Goal: Task Accomplishment & Management: Use online tool/utility

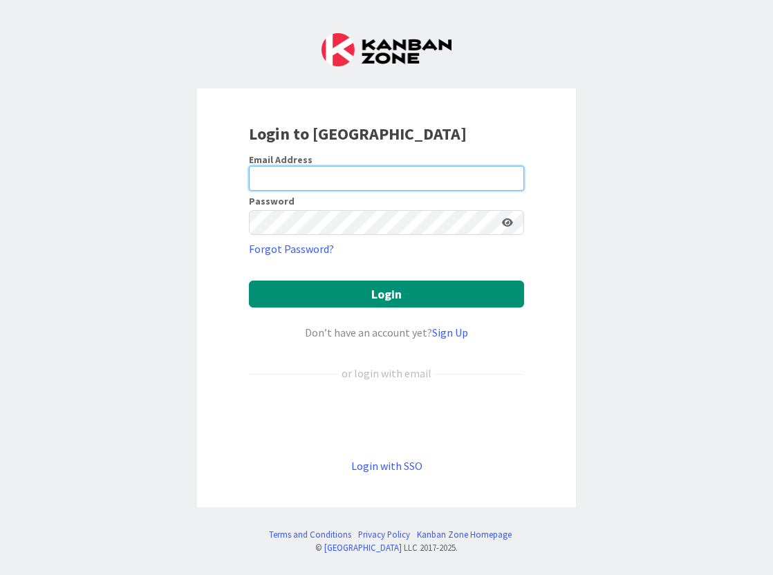
click at [394, 181] on input "email" at bounding box center [386, 178] width 275 height 25
type input "[MEDICAL_DATA][EMAIL_ADDRESS][DOMAIN_NAME]"
click at [387, 294] on button "Login" at bounding box center [386, 294] width 275 height 27
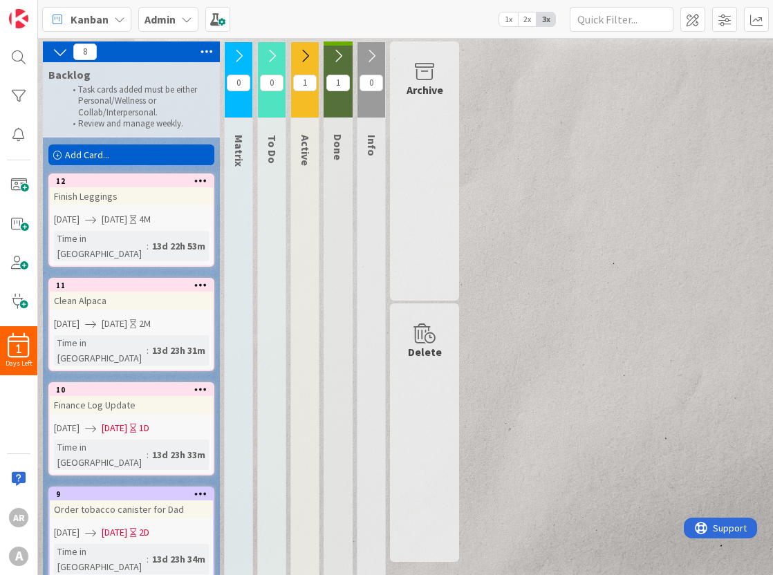
click at [304, 55] on icon at bounding box center [304, 55] width 15 height 15
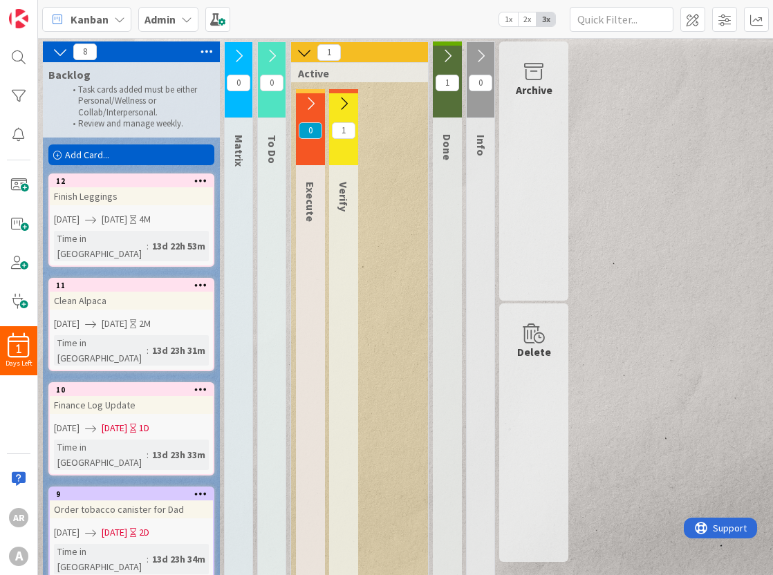
click at [344, 100] on icon at bounding box center [343, 103] width 15 height 15
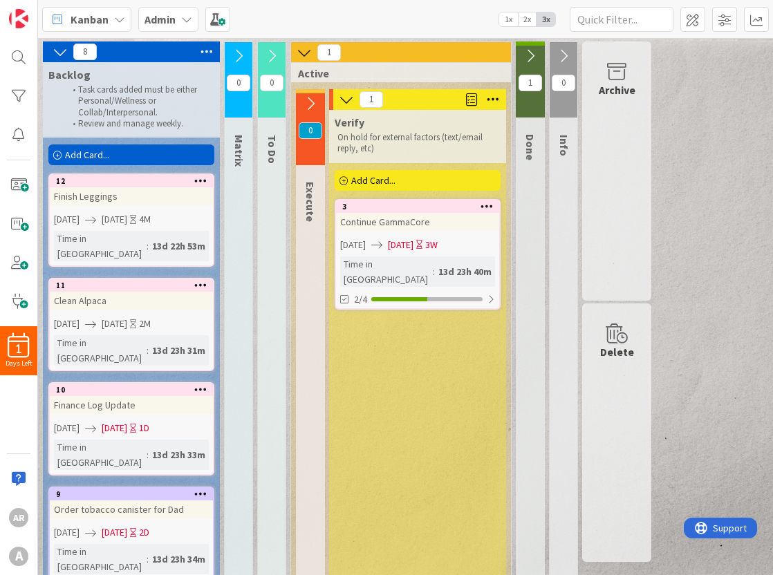
click at [382, 239] on div "3 Continue GammaCore [DATE] [DATE] 3W Time in [GEOGRAPHIC_DATA] : 13d 23h 40m 2…" at bounding box center [418, 254] width 166 height 111
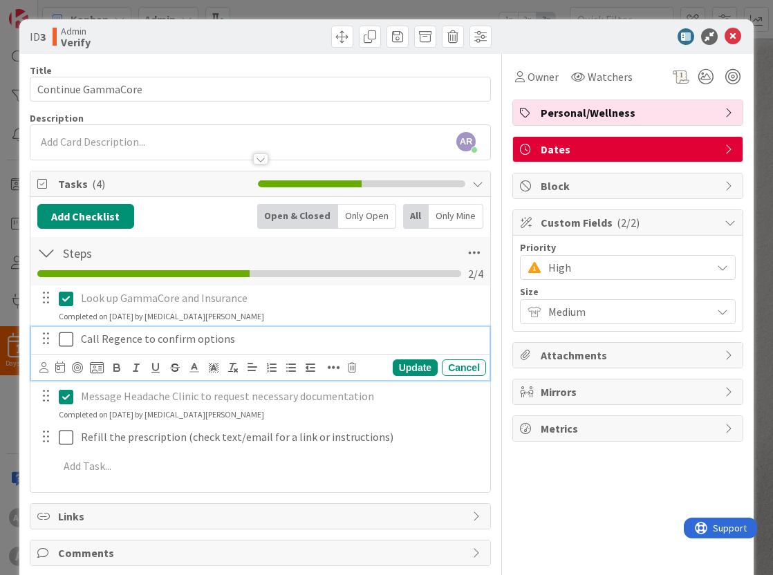
click at [67, 342] on icon at bounding box center [66, 339] width 15 height 17
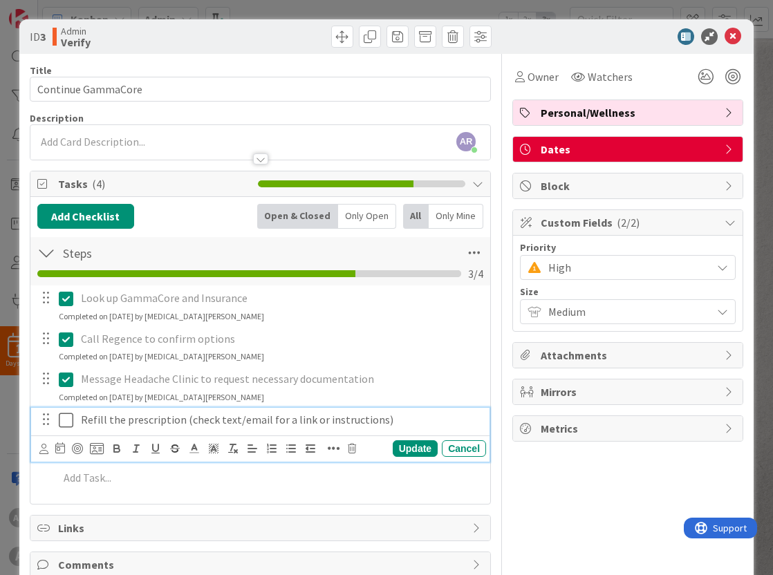
click at [67, 429] on icon at bounding box center [66, 420] width 15 height 17
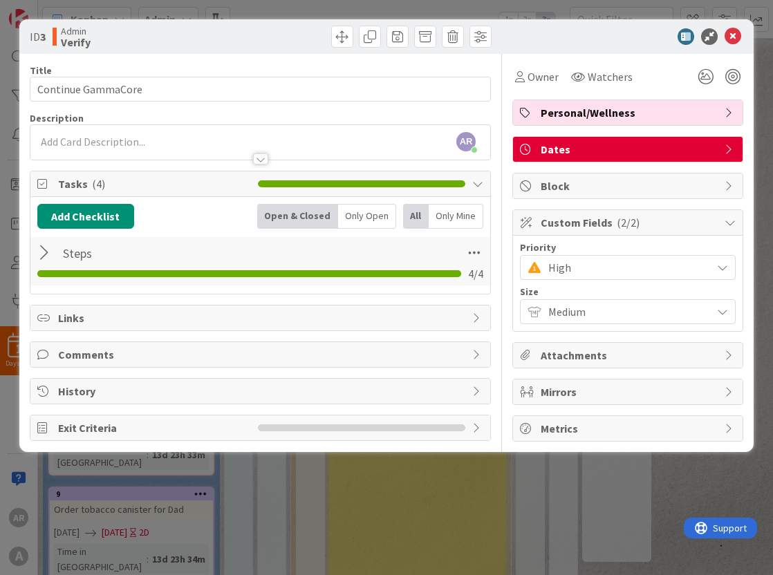
click at [214, 423] on span "Exit Criteria" at bounding box center [154, 428] width 193 height 17
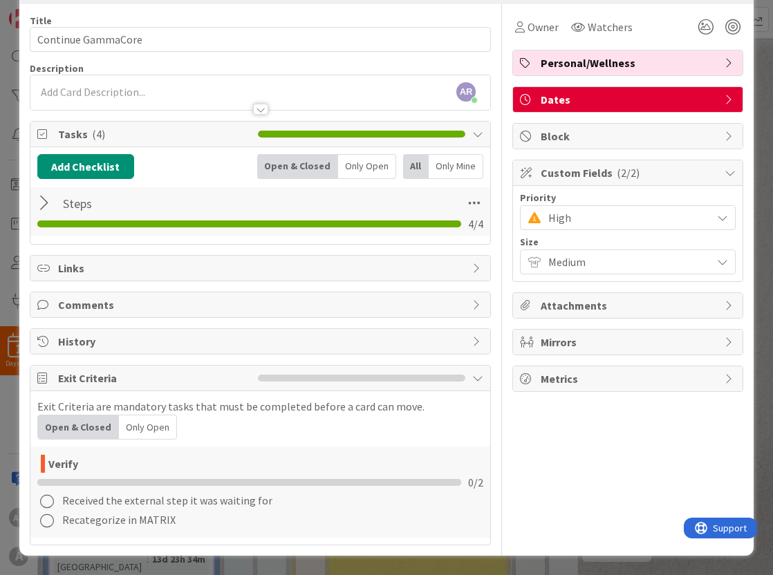
scroll to position [50, 0]
click at [48, 497] on icon at bounding box center [46, 501] width 19 height 19
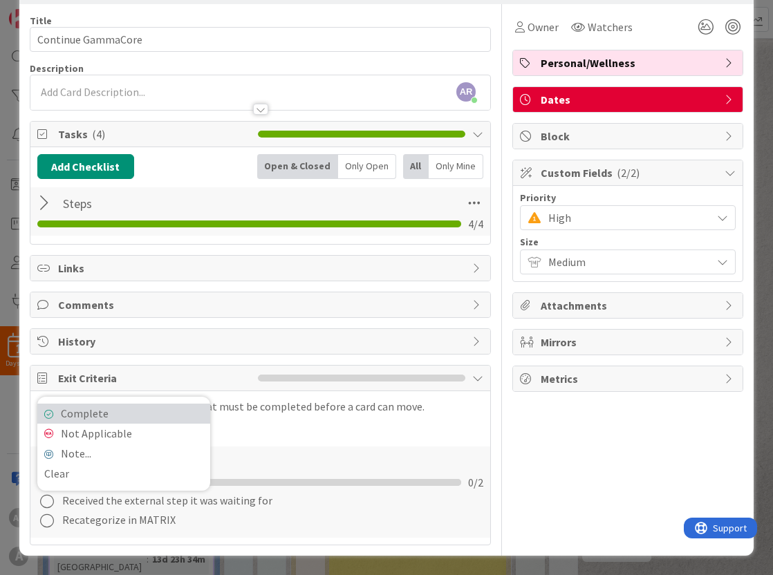
click at [84, 415] on link "Complete" at bounding box center [123, 414] width 173 height 20
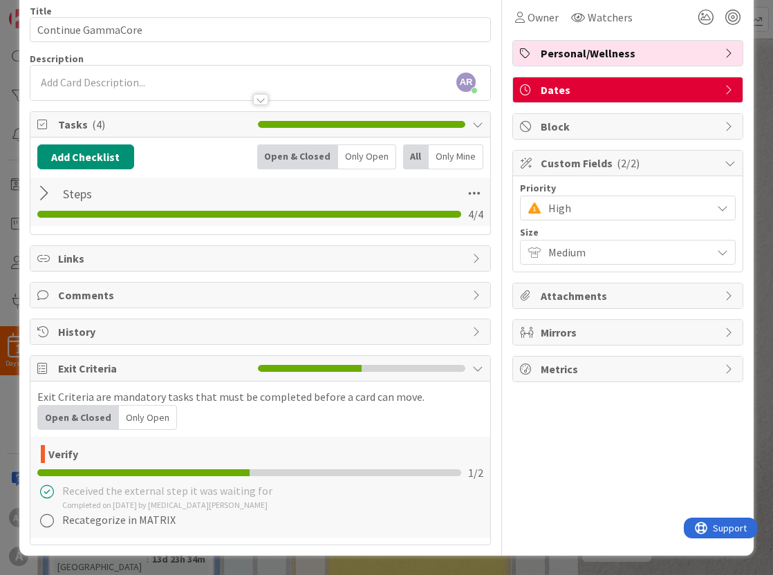
scroll to position [62, 0]
click at [44, 529] on icon at bounding box center [46, 521] width 19 height 19
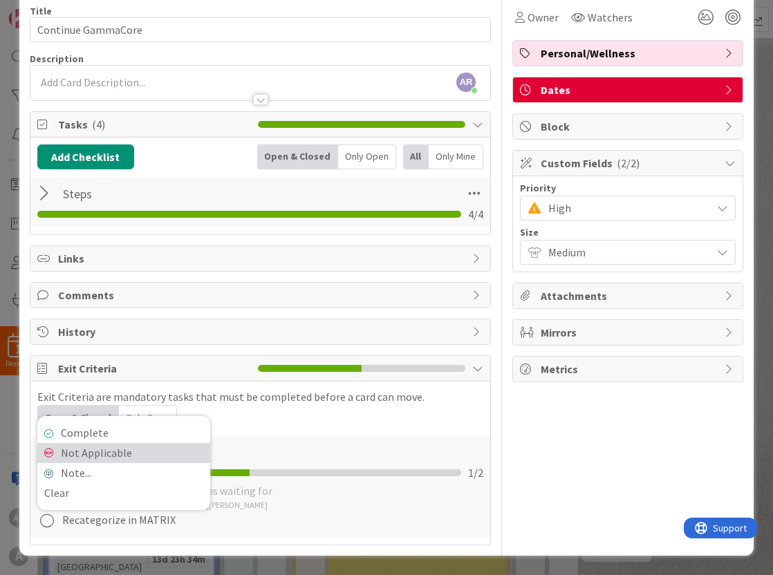
click at [81, 452] on link "Not Applicable" at bounding box center [123, 453] width 173 height 20
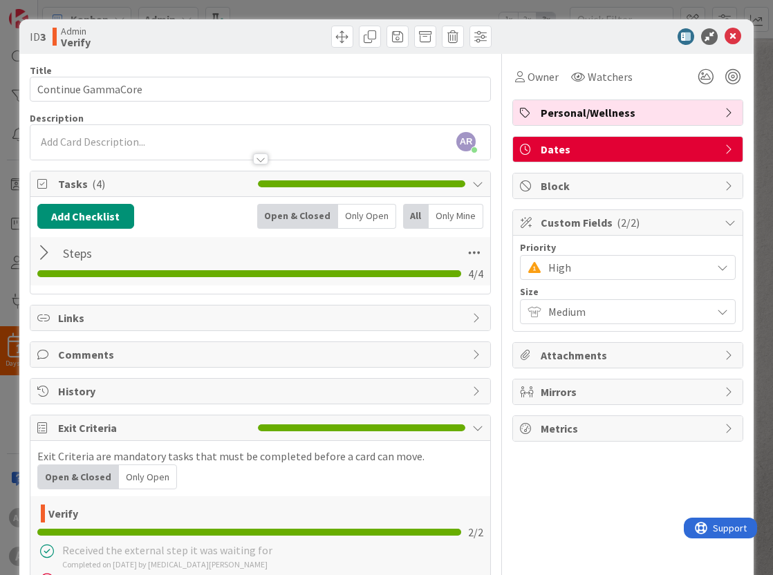
scroll to position [0, 0]
click at [735, 36] on icon at bounding box center [733, 36] width 17 height 17
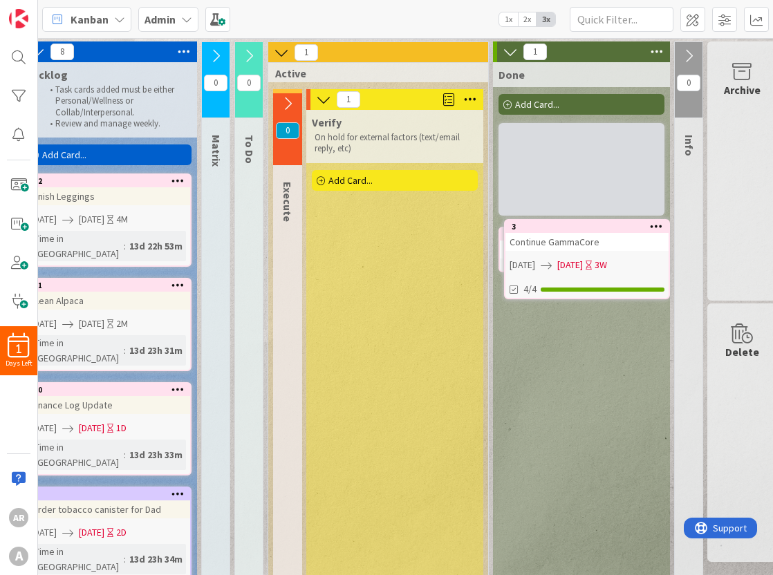
scroll to position [0, 31]
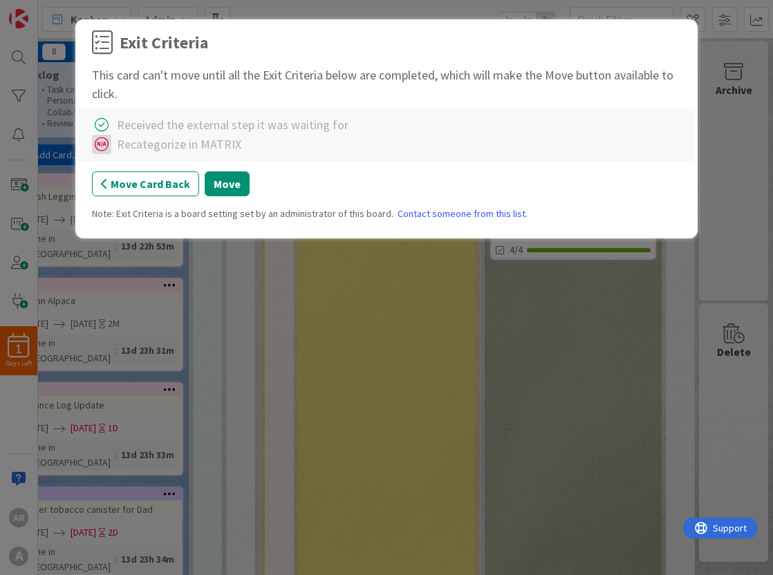
click at [98, 145] on icon at bounding box center [101, 144] width 19 height 19
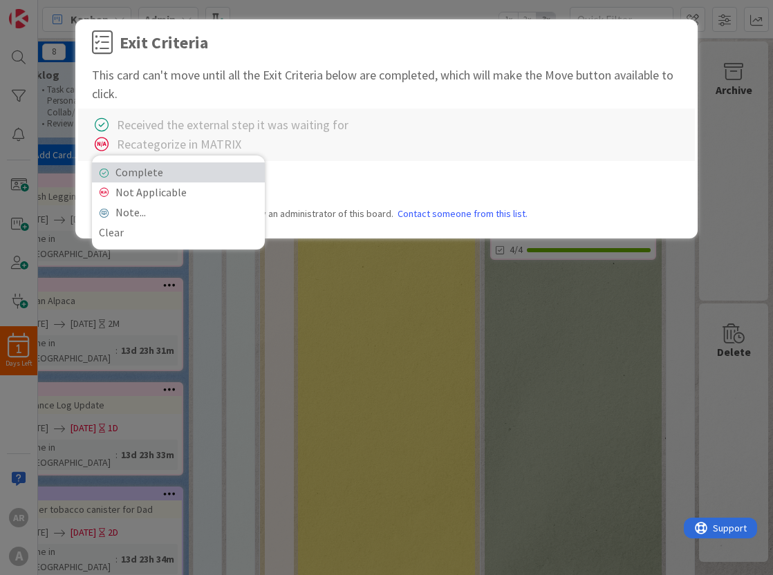
click at [111, 167] on link "Complete" at bounding box center [178, 173] width 173 height 20
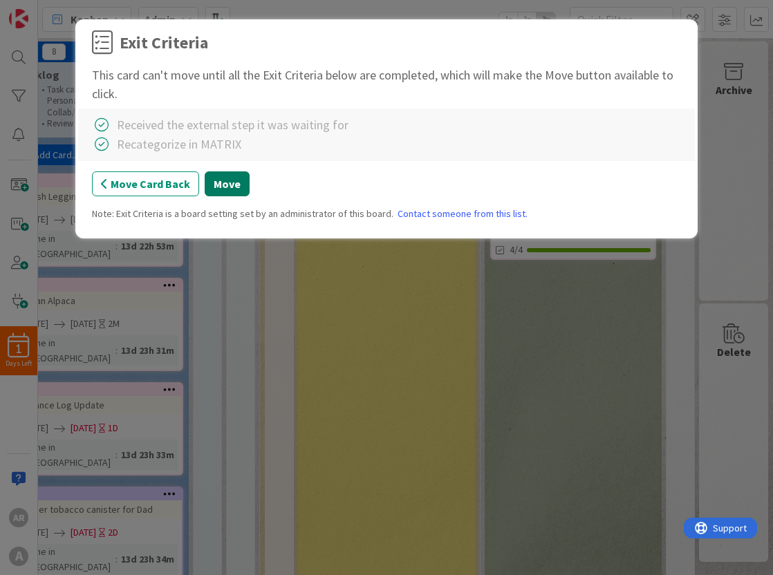
click at [224, 186] on button "Move" at bounding box center [227, 184] width 45 height 25
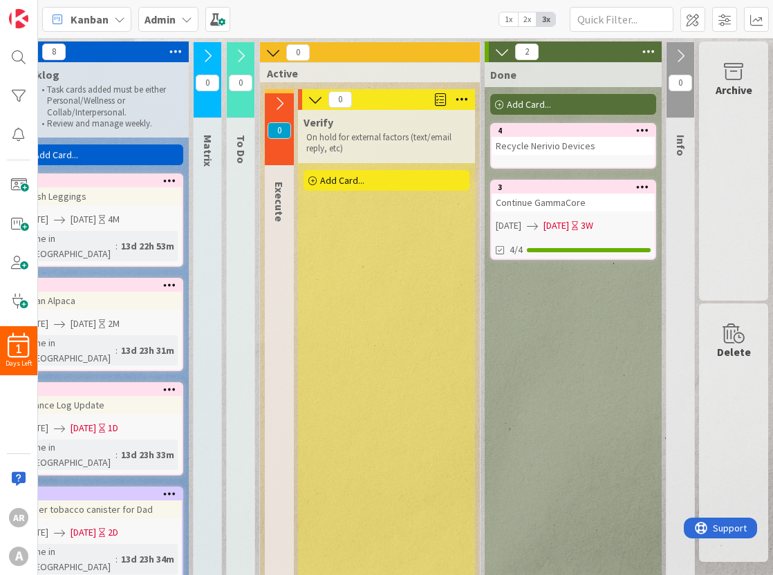
click at [502, 56] on icon at bounding box center [501, 51] width 15 height 15
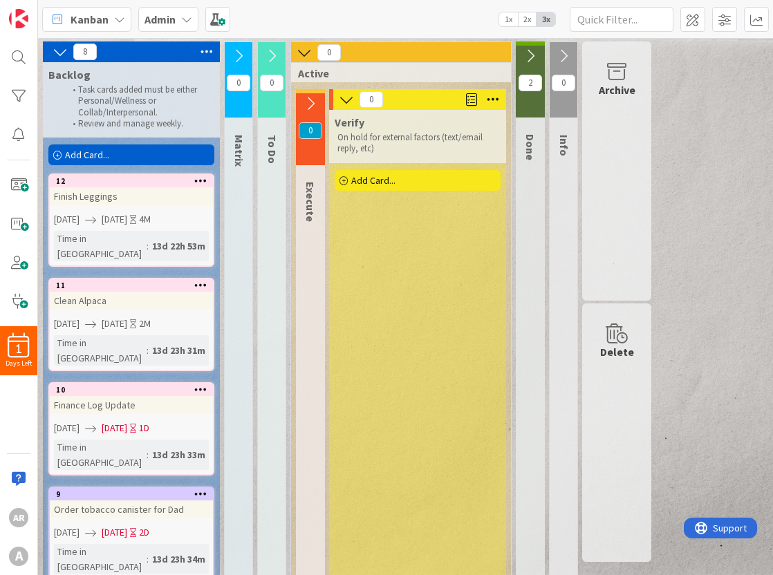
click at [303, 56] on icon at bounding box center [304, 52] width 15 height 15
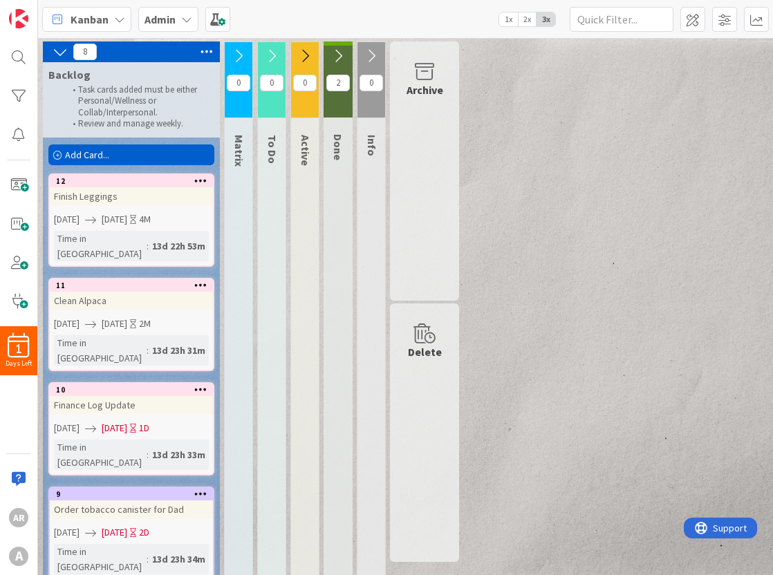
click at [205, 52] on icon at bounding box center [207, 51] width 18 height 21
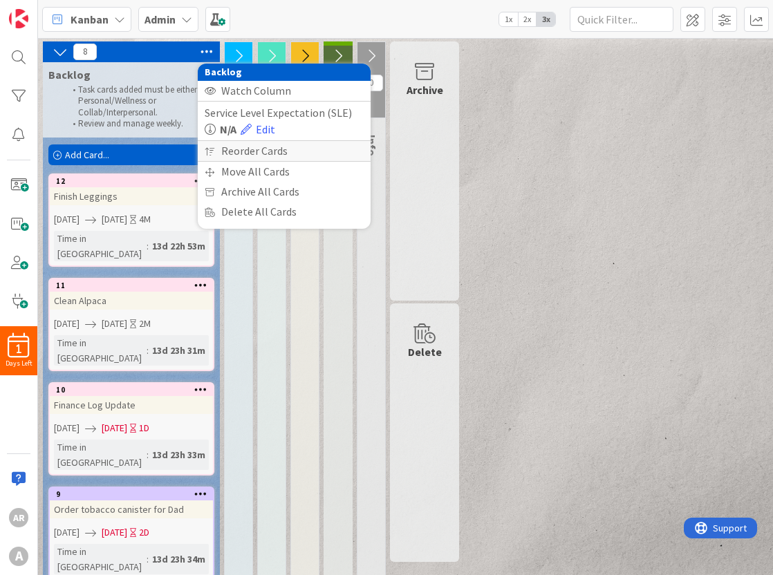
click at [232, 152] on div "Reorder Cards" at bounding box center [284, 151] width 173 height 20
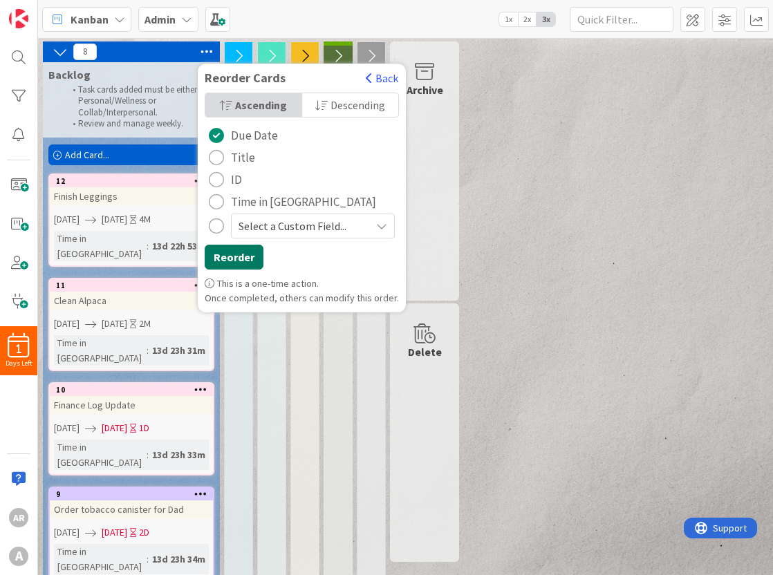
click at [231, 263] on button "Reorder" at bounding box center [234, 257] width 59 height 25
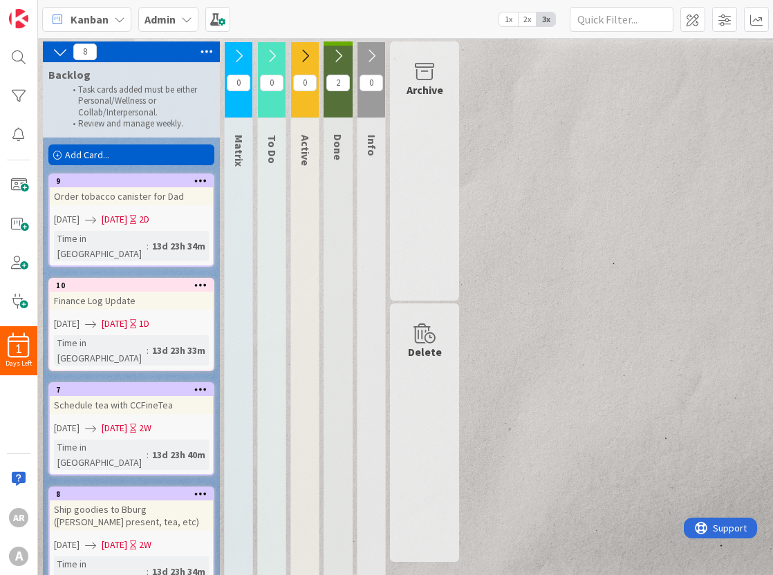
click at [201, 52] on icon at bounding box center [207, 51] width 18 height 21
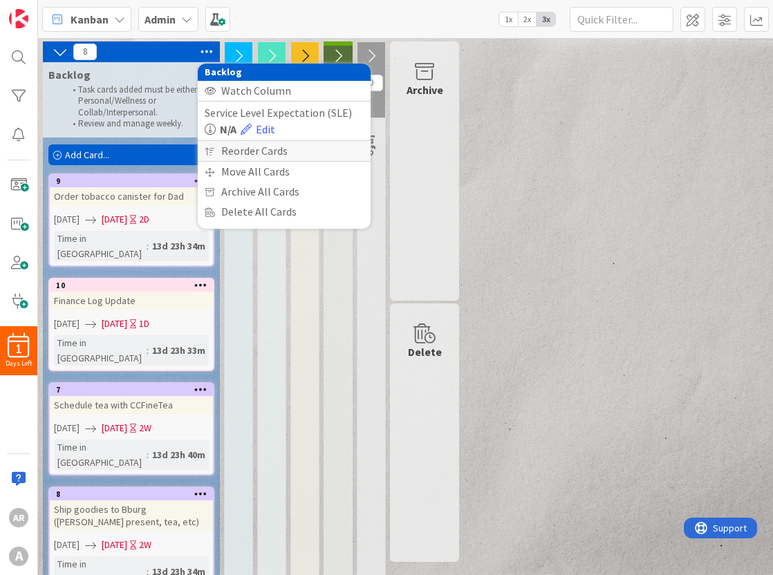
click at [229, 152] on div "Reorder Cards" at bounding box center [284, 151] width 173 height 20
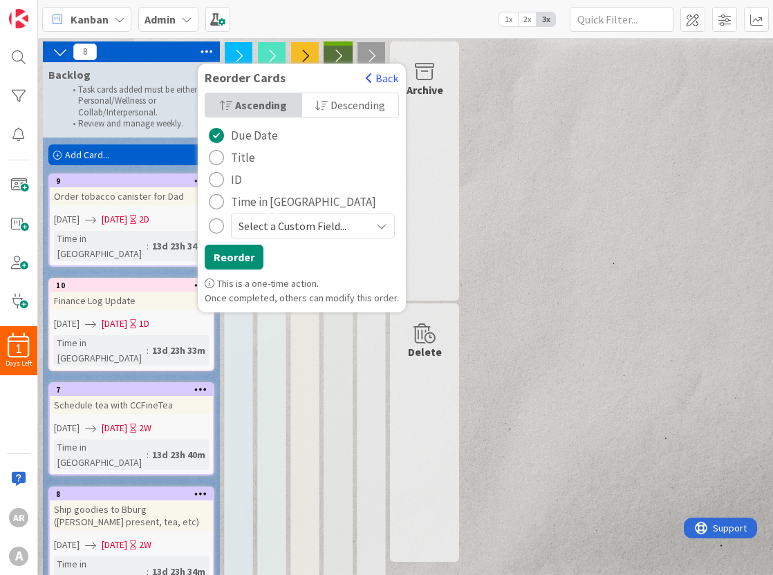
click at [274, 231] on span "Select a Custom Field..." at bounding box center [301, 225] width 125 height 19
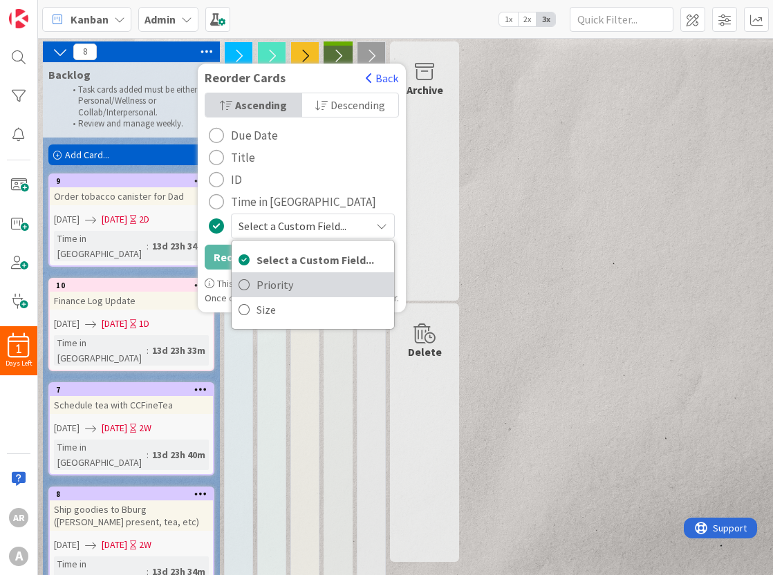
click at [250, 293] on link "Priority" at bounding box center [313, 284] width 163 height 25
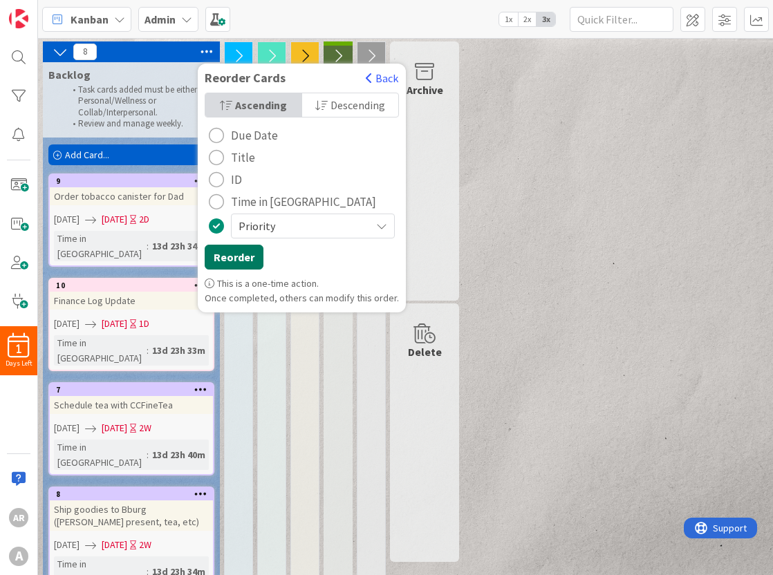
click at [242, 268] on button "Reorder" at bounding box center [234, 257] width 59 height 25
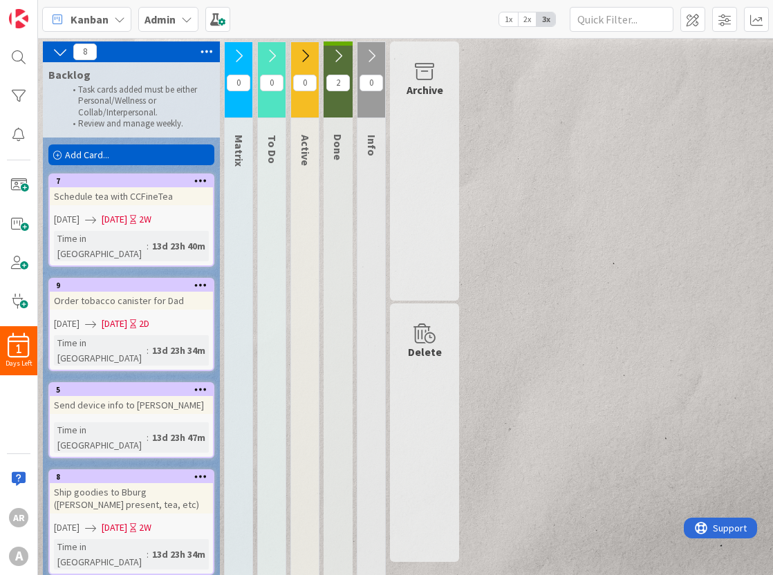
click at [243, 60] on icon at bounding box center [238, 55] width 15 height 15
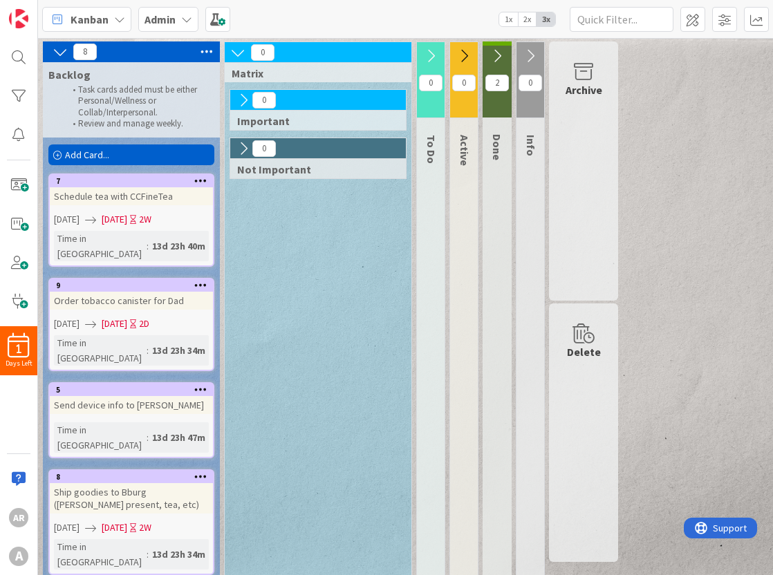
click at [239, 99] on icon at bounding box center [243, 100] width 15 height 15
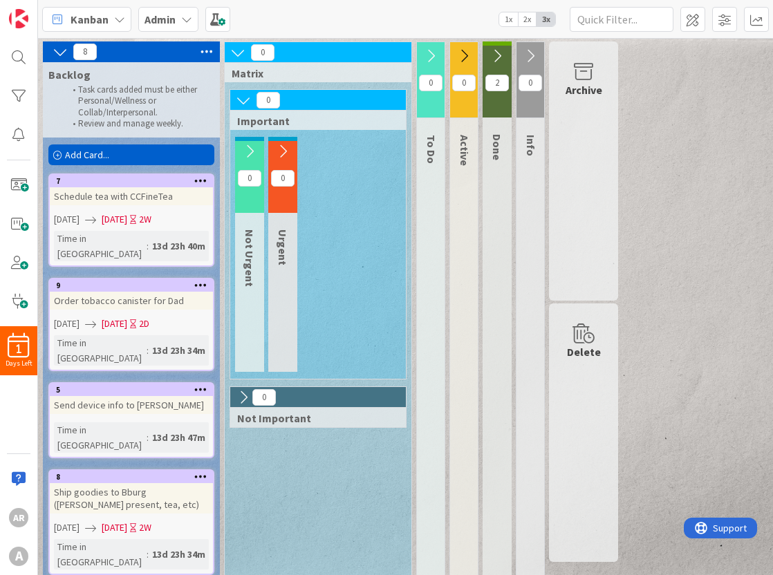
scroll to position [1, 0]
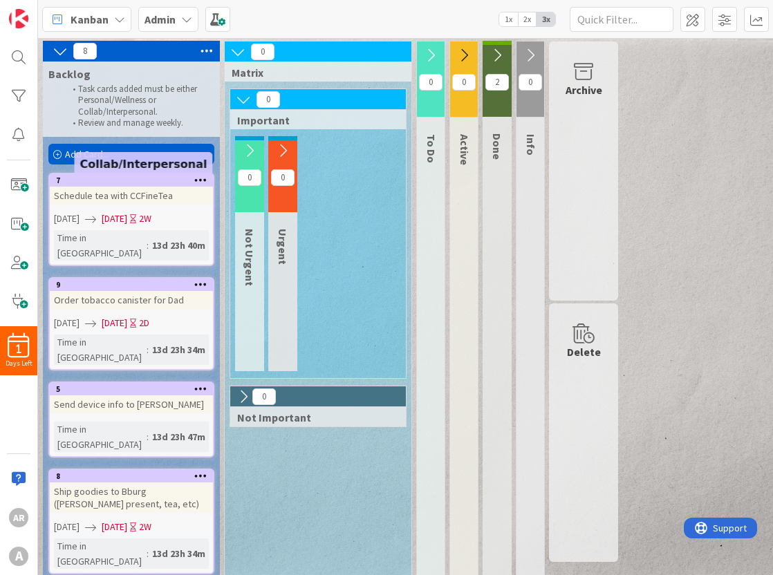
click at [153, 180] on div "7" at bounding box center [134, 181] width 157 height 10
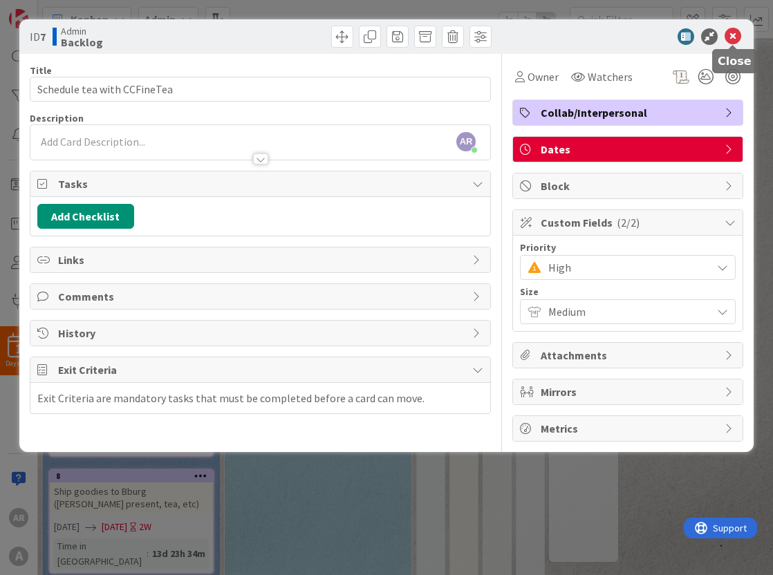
click at [735, 37] on icon at bounding box center [733, 36] width 17 height 17
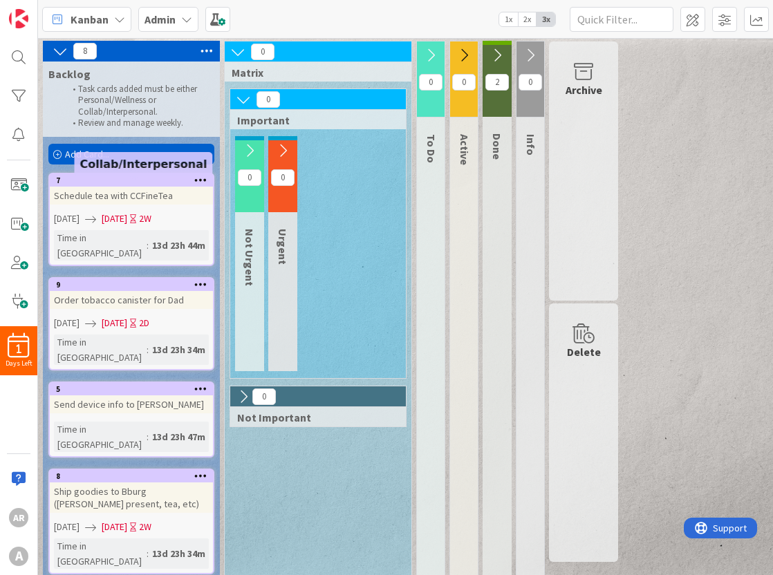
click at [148, 181] on div "7" at bounding box center [134, 181] width 157 height 10
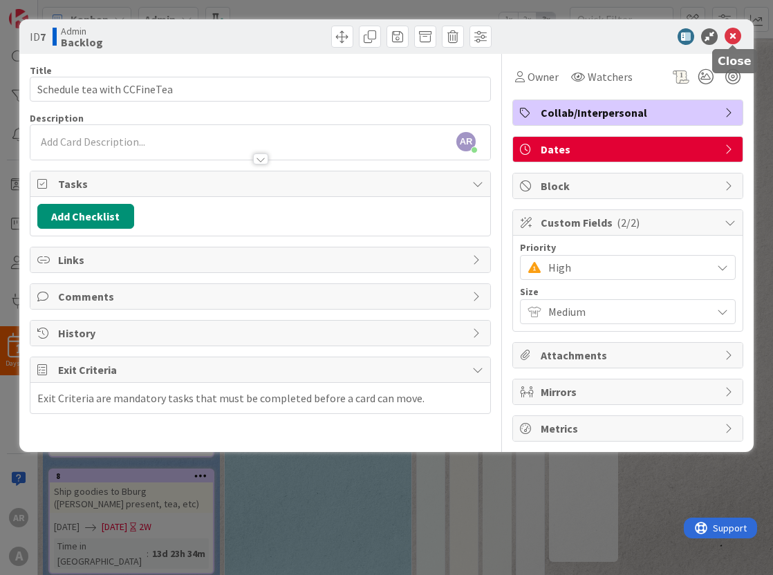
click at [734, 34] on icon at bounding box center [733, 36] width 17 height 17
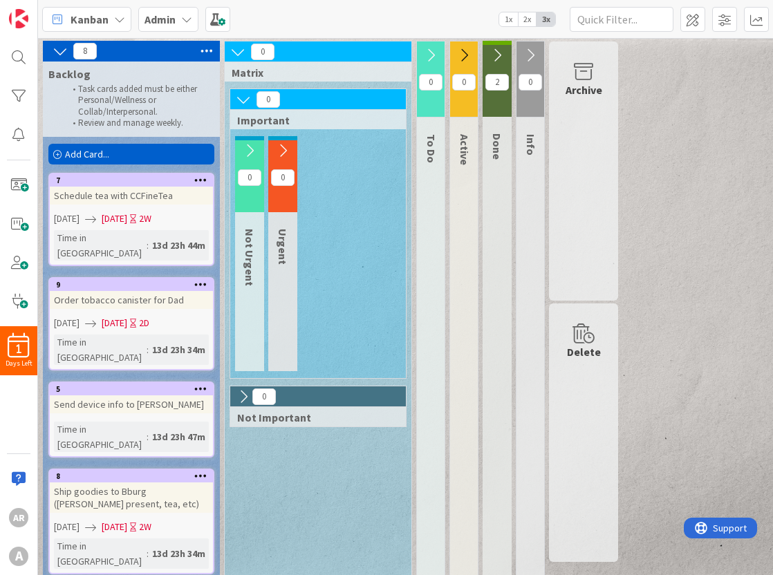
click at [282, 146] on icon at bounding box center [282, 150] width 15 height 15
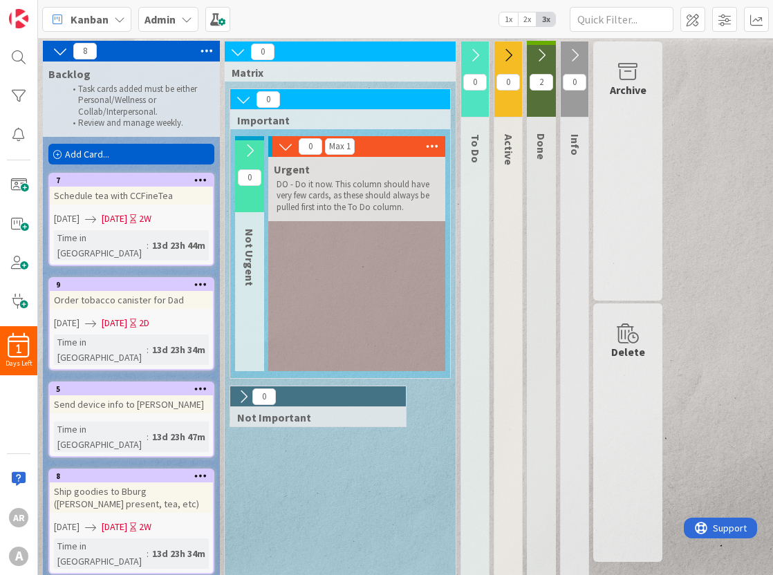
click at [254, 149] on icon at bounding box center [249, 150] width 15 height 15
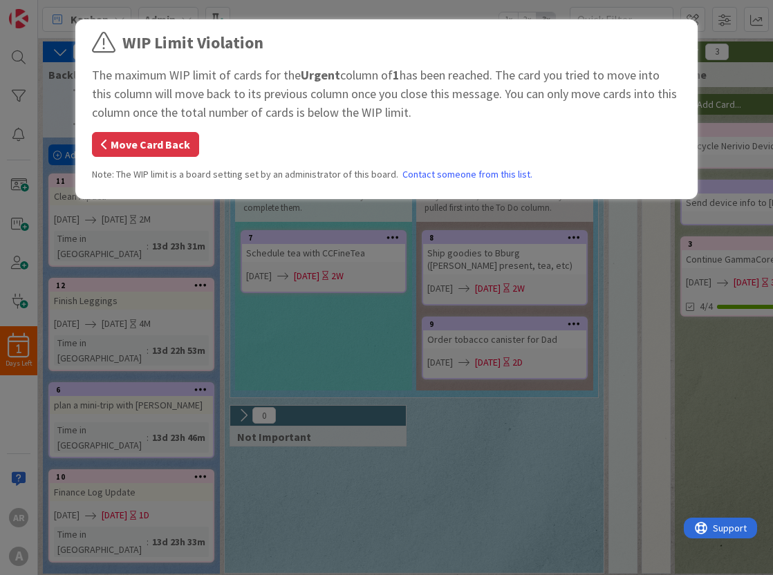
click at [184, 138] on button "Move Card Back" at bounding box center [145, 144] width 107 height 25
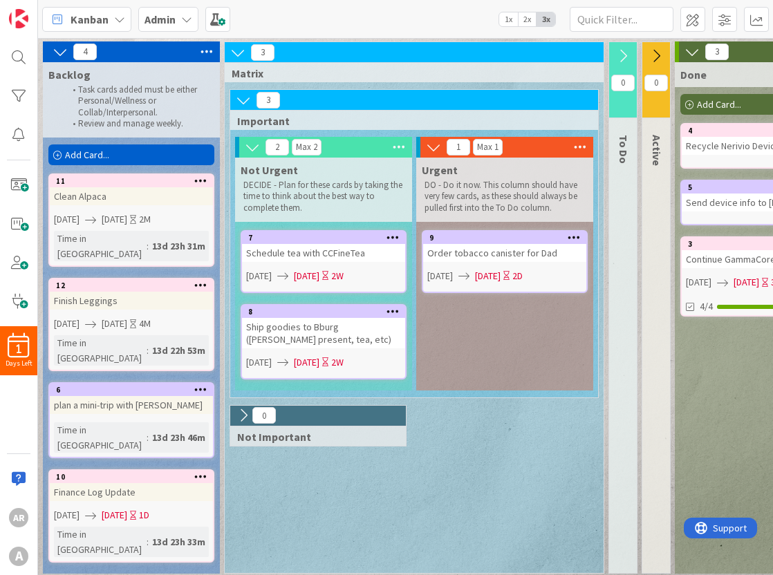
click at [209, 55] on icon at bounding box center [207, 51] width 18 height 21
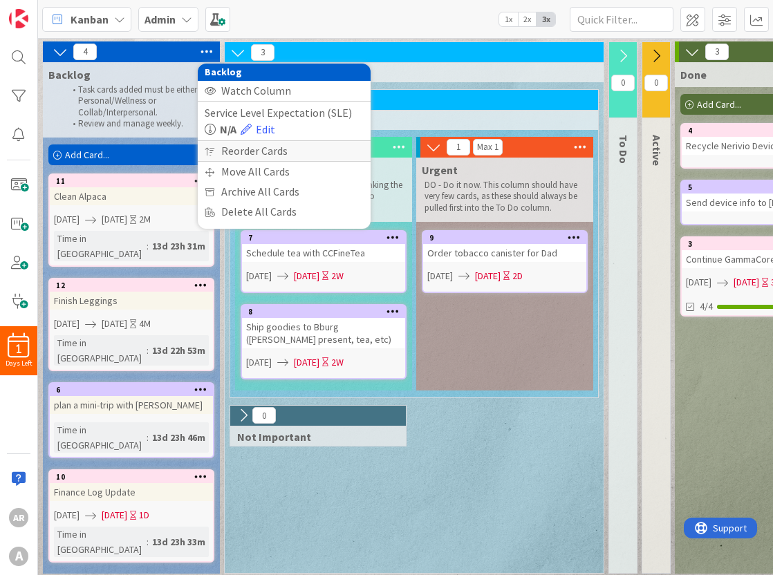
click at [250, 151] on div "Reorder Cards" at bounding box center [284, 151] width 173 height 20
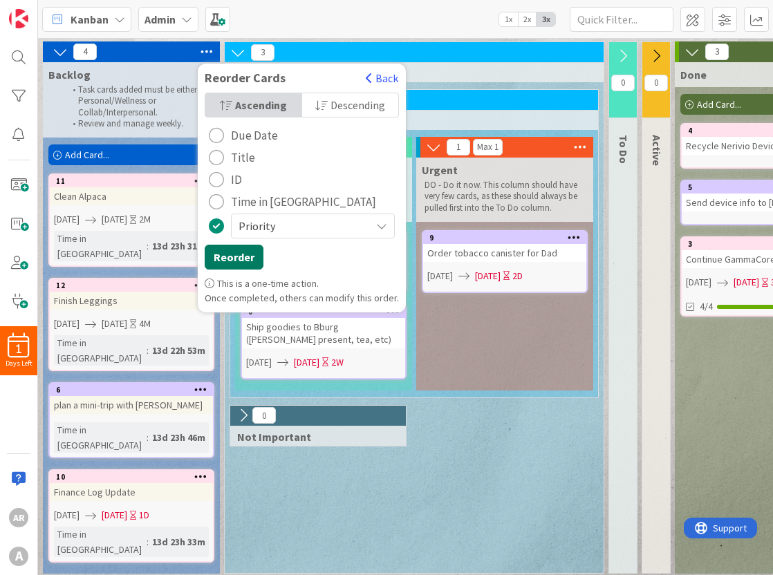
click at [241, 258] on button "Reorder" at bounding box center [234, 257] width 59 height 25
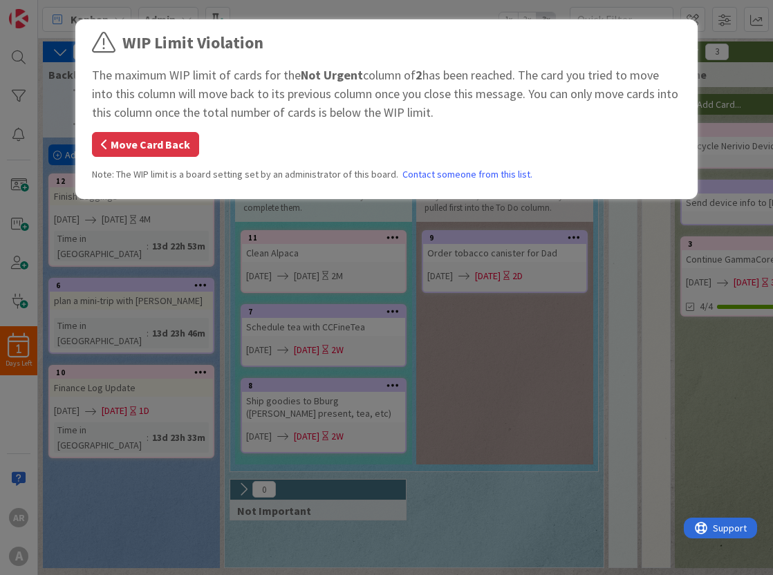
click at [187, 144] on button "Move Card Back" at bounding box center [145, 144] width 107 height 25
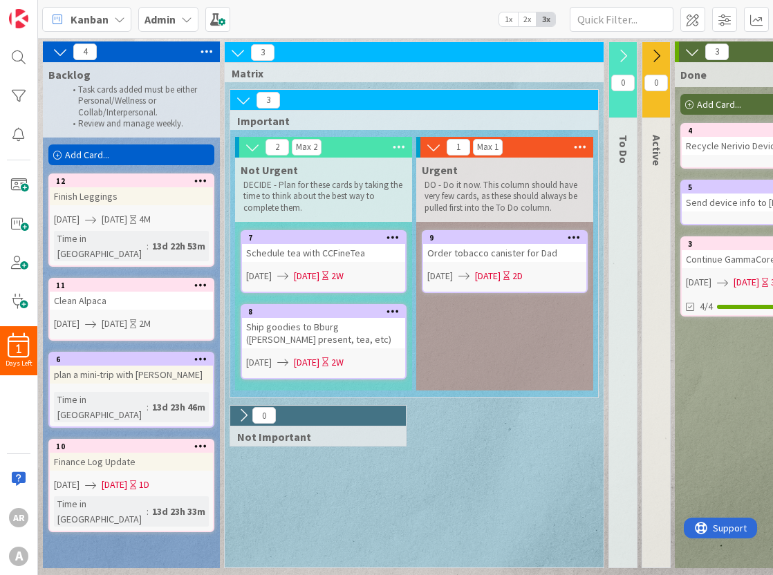
click at [243, 419] on icon at bounding box center [243, 415] width 15 height 15
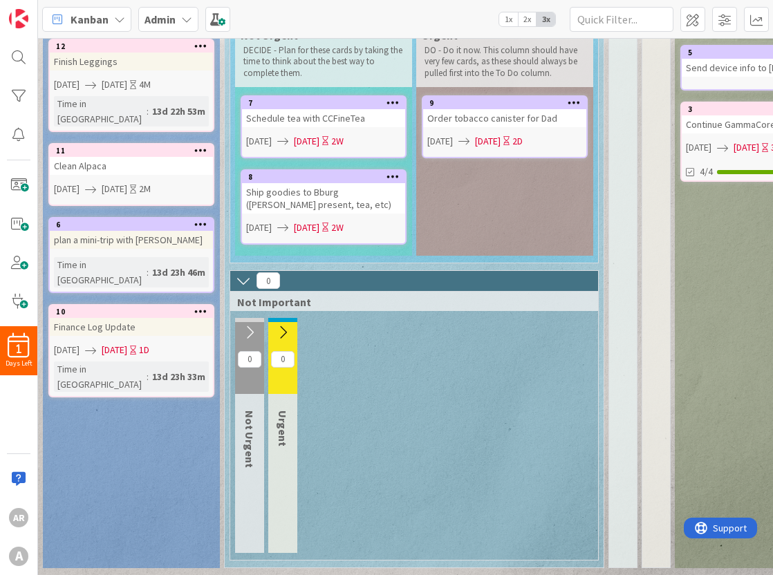
scroll to position [138, 0]
click at [282, 328] on icon at bounding box center [282, 332] width 15 height 15
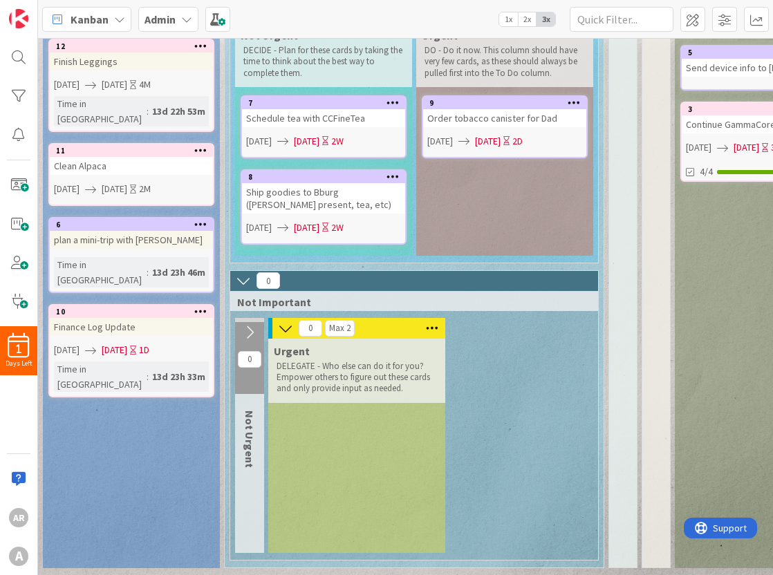
click at [250, 332] on icon at bounding box center [249, 332] width 15 height 15
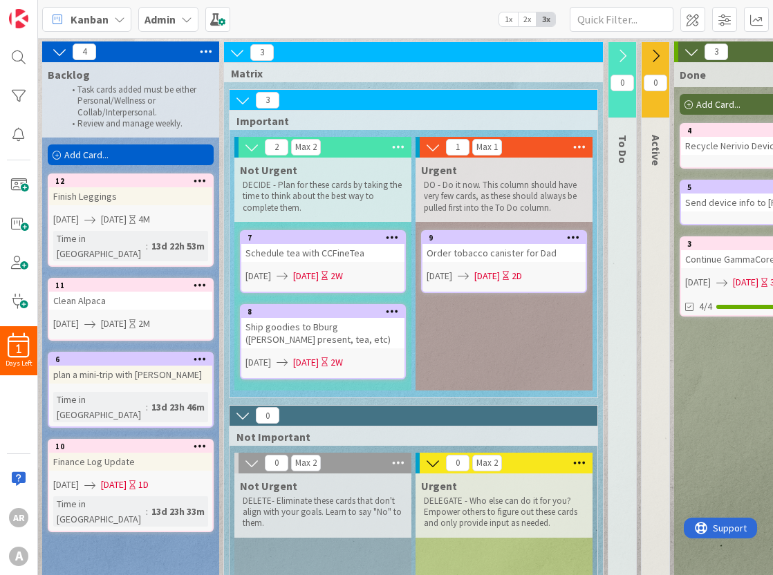
scroll to position [0, 0]
click at [243, 420] on icon at bounding box center [242, 415] width 15 height 15
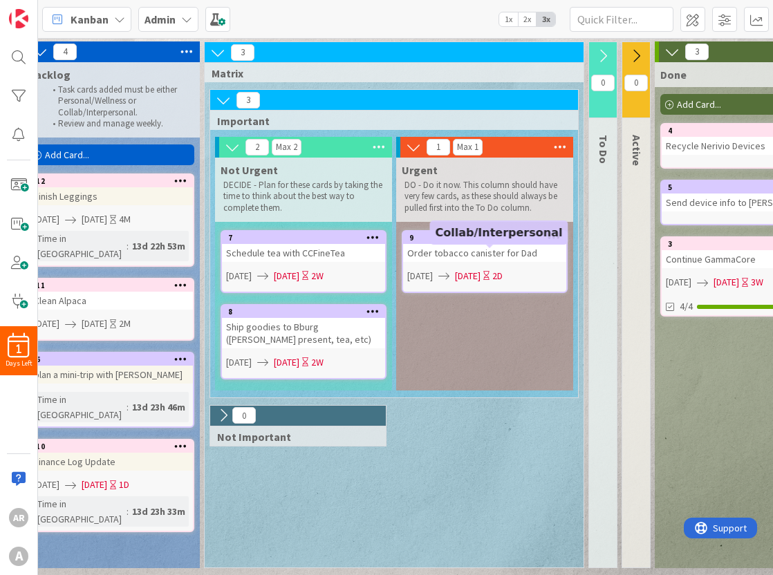
scroll to position [0, 24]
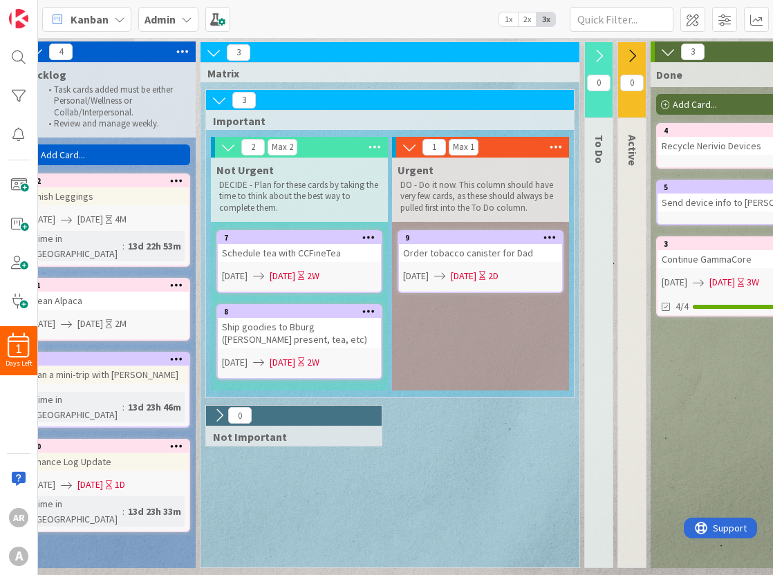
click at [667, 55] on icon at bounding box center [667, 51] width 15 height 15
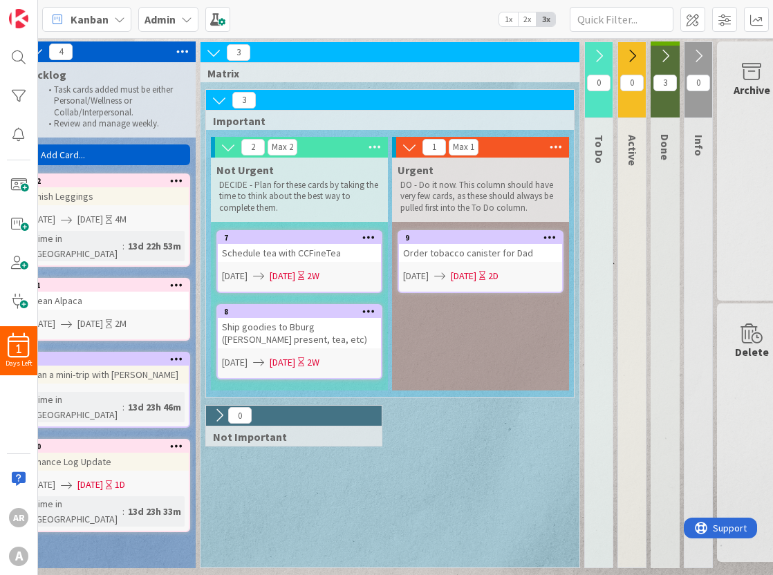
click at [600, 53] on icon at bounding box center [598, 55] width 15 height 15
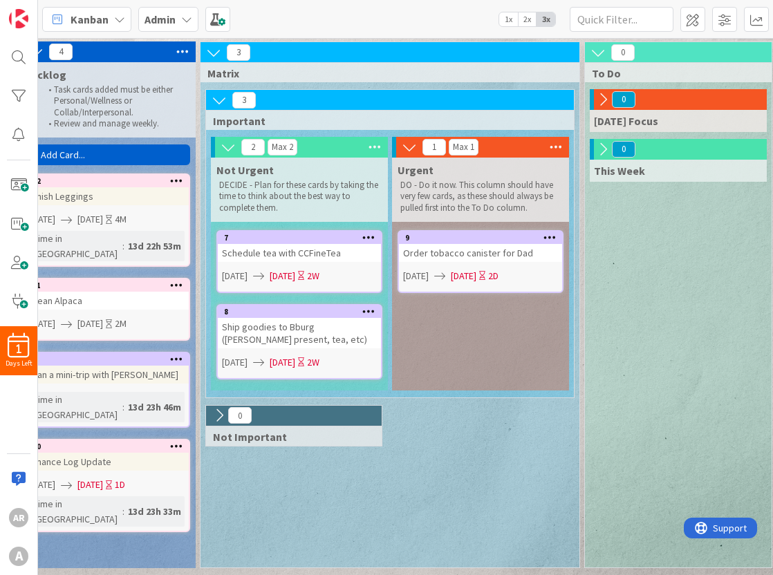
click at [40, 50] on icon at bounding box center [35, 51] width 15 height 15
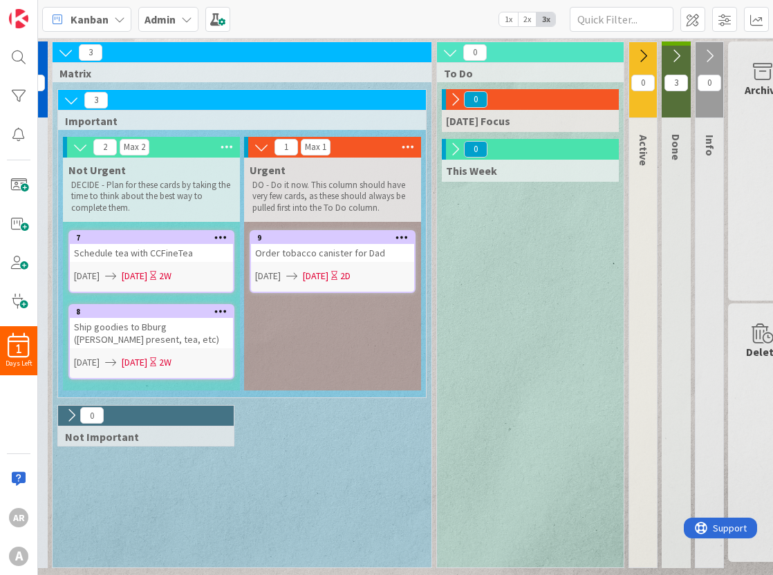
click at [450, 103] on icon at bounding box center [454, 99] width 15 height 15
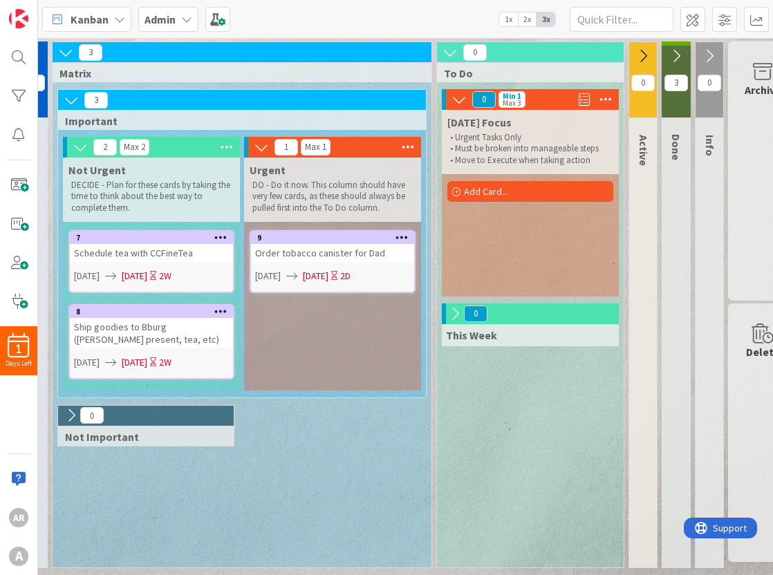
click at [456, 311] on icon at bounding box center [454, 313] width 15 height 15
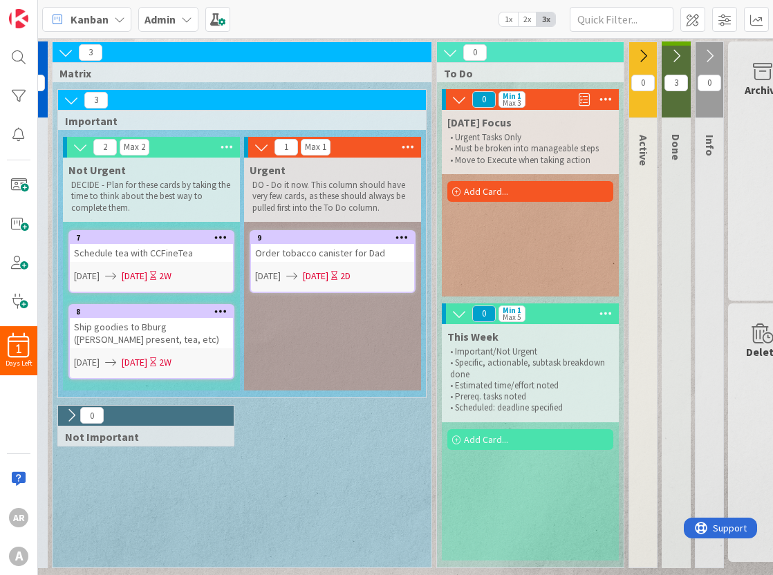
scroll to position [0, 0]
click at [473, 501] on div "This Week • Important/Not Urgent • Specific, actionable, subtask breakdown done…" at bounding box center [530, 442] width 177 height 237
click at [314, 244] on div "9" at bounding box center [332, 238] width 163 height 12
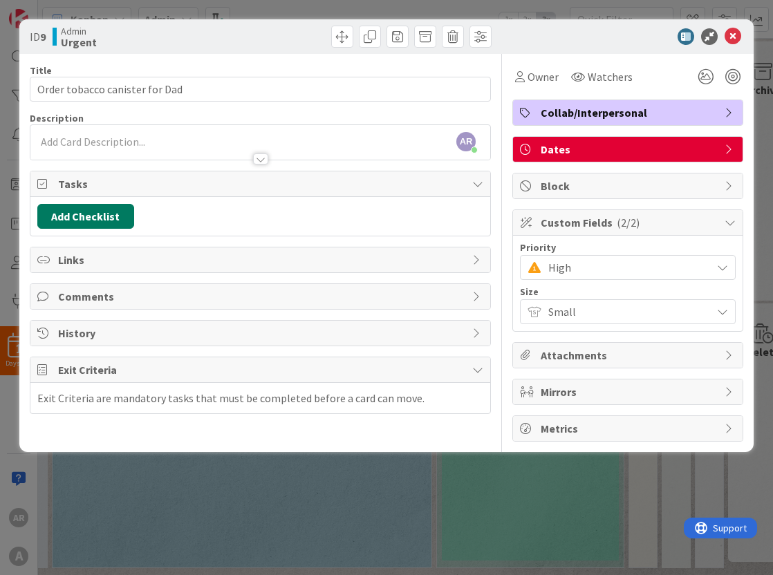
click at [102, 211] on button "Add Checklist" at bounding box center [85, 216] width 97 height 25
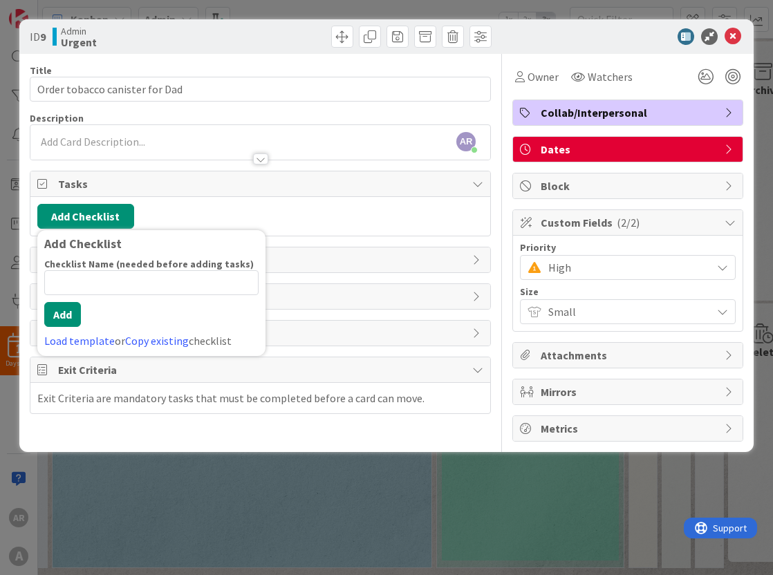
click at [93, 292] on input at bounding box center [151, 282] width 214 height 25
type input "To Do"
click at [67, 310] on button "Add" at bounding box center [62, 314] width 37 height 25
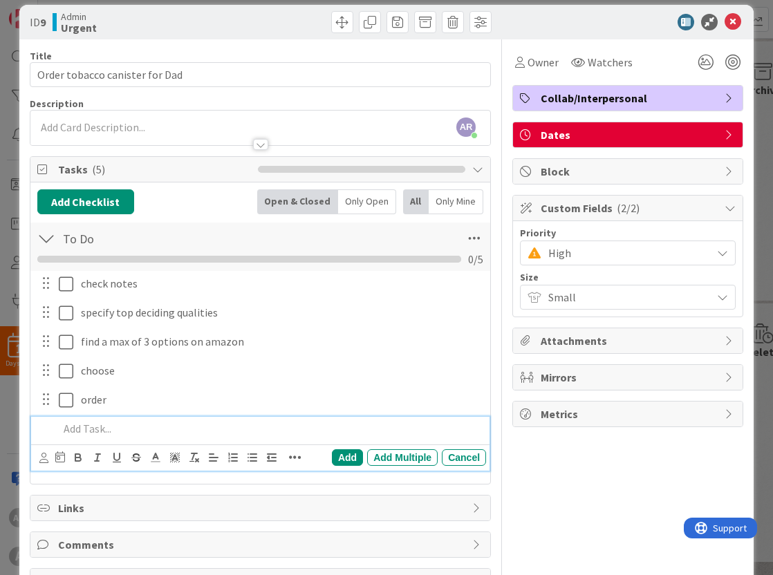
scroll to position [15, 0]
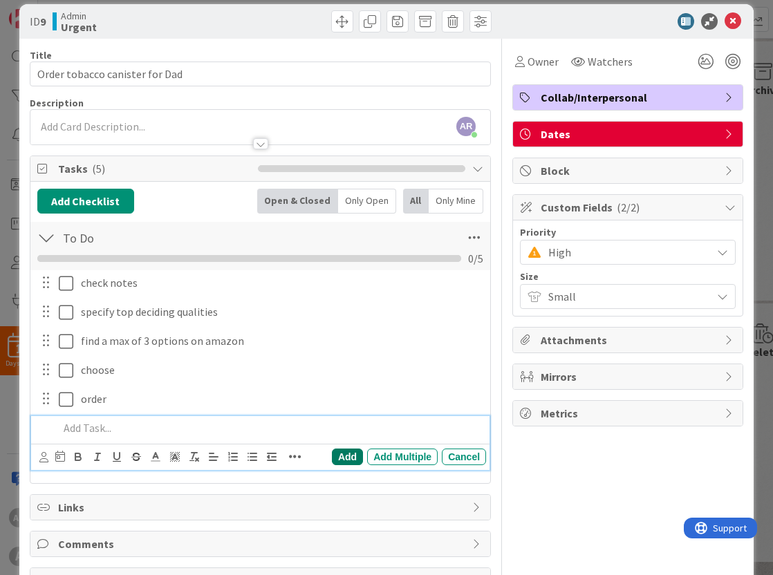
click at [350, 458] on div "Add" at bounding box center [347, 457] width 31 height 17
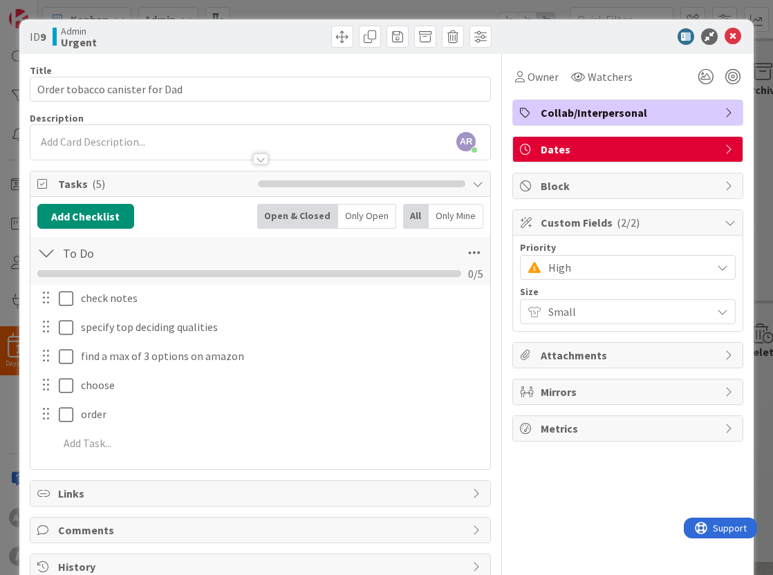
scroll to position [0, 0]
click at [736, 38] on icon at bounding box center [733, 36] width 17 height 17
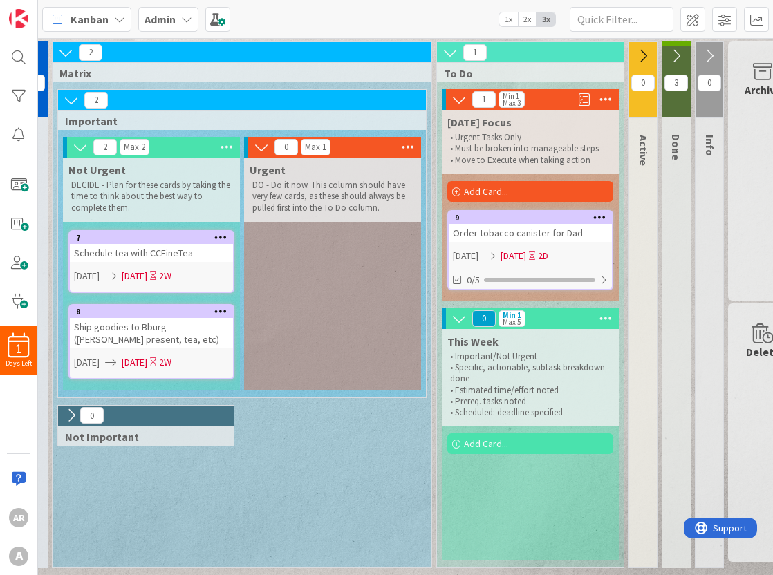
click at [68, 56] on icon at bounding box center [65, 52] width 15 height 15
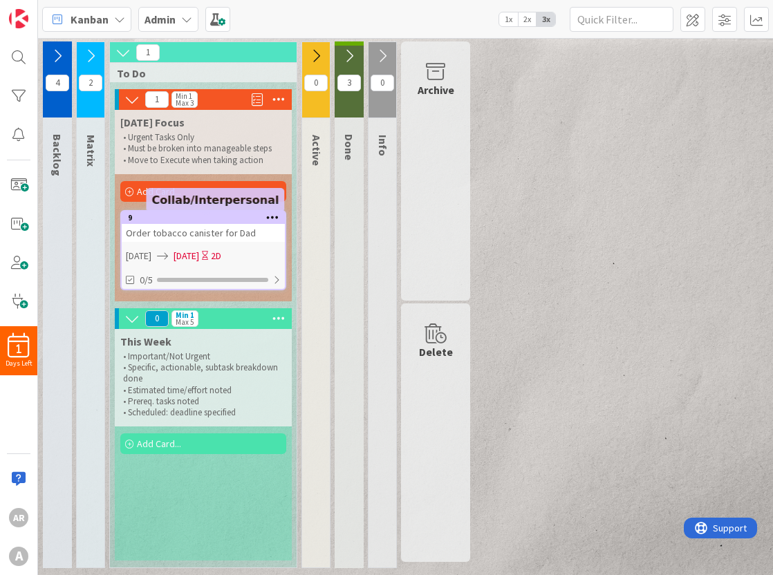
click at [187, 223] on div "9" at bounding box center [206, 218] width 157 height 10
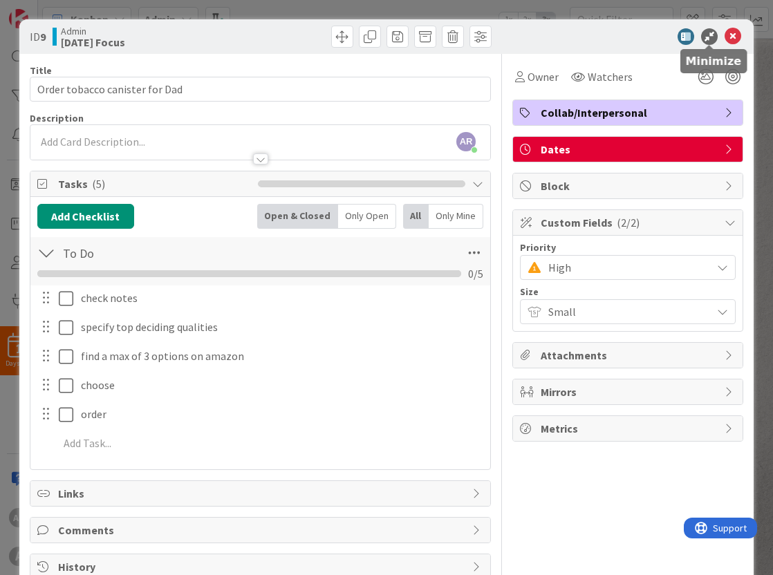
click at [714, 33] on icon at bounding box center [709, 36] width 17 height 17
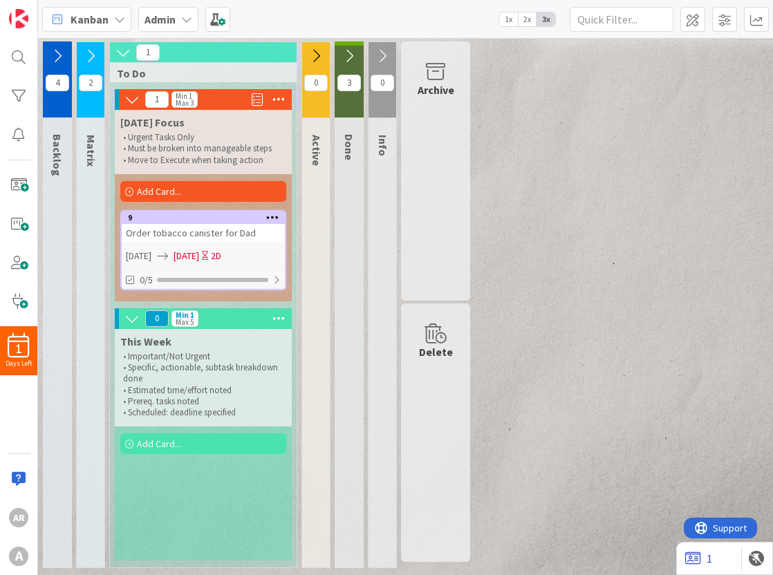
click at [697, 557] on icon at bounding box center [693, 559] width 16 height 14
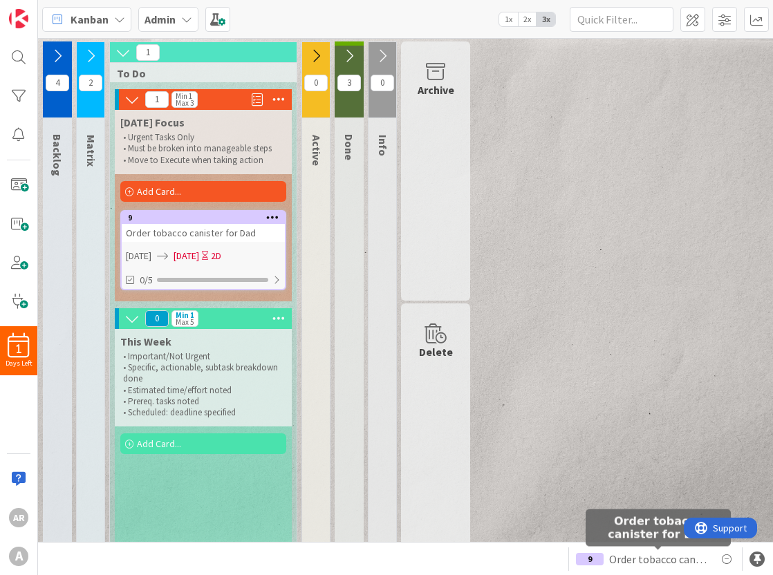
click at [697, 559] on span "Order tobacco canister for Dad" at bounding box center [658, 559] width 98 height 17
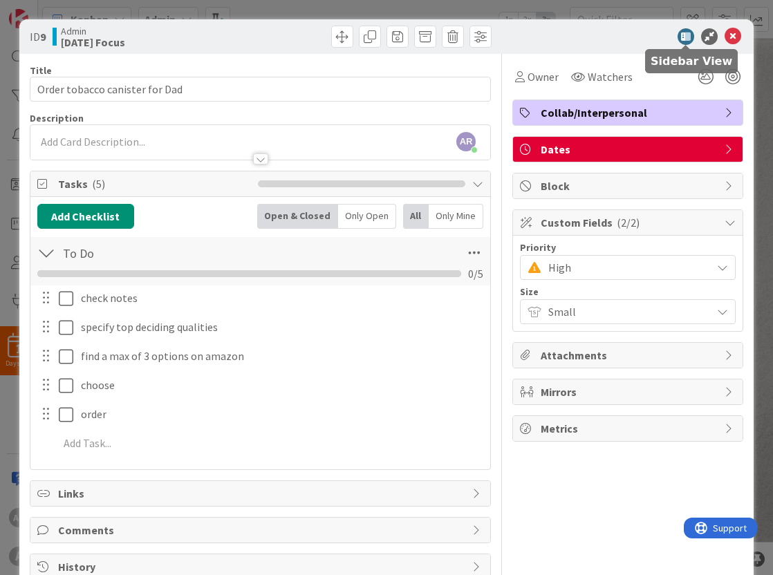
click at [685, 35] on icon at bounding box center [686, 36] width 17 height 17
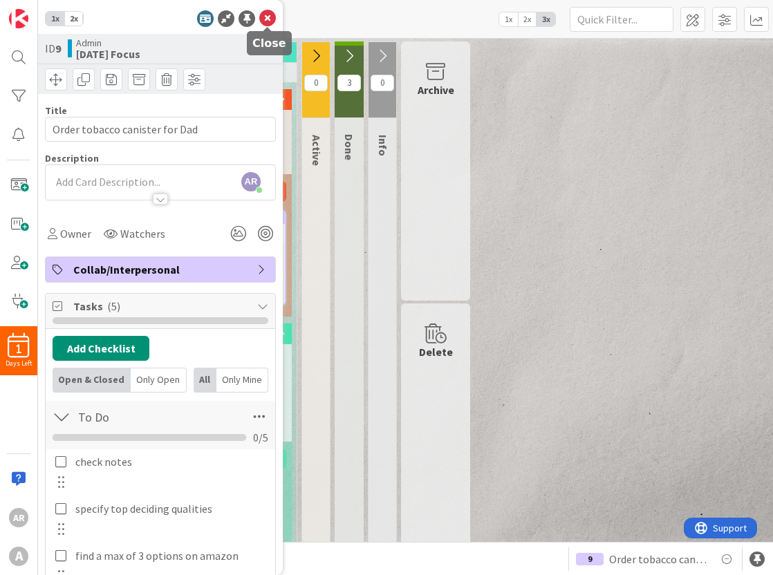
click at [271, 18] on icon at bounding box center [267, 18] width 17 height 17
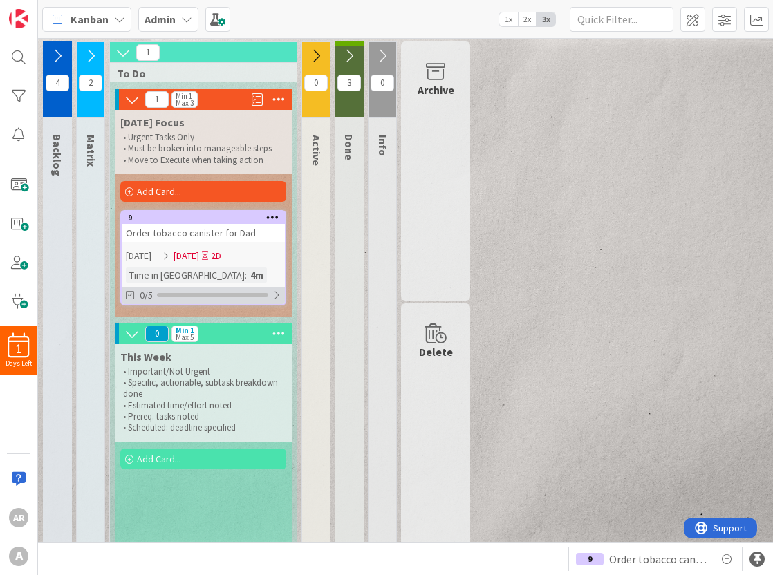
click at [177, 294] on div "0/5" at bounding box center [203, 295] width 163 height 17
